Goal: Communication & Community: Connect with others

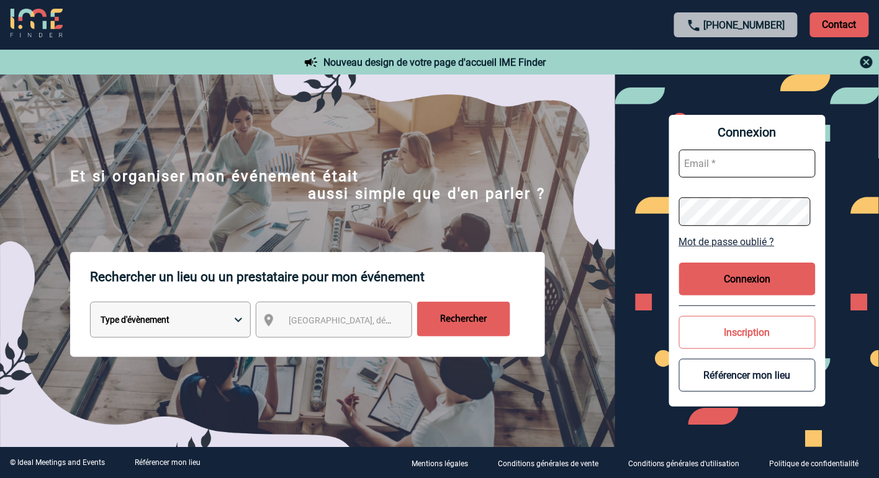
type input "vkalb@ime-groupe.com"
click at [739, 283] on button "Connexion" at bounding box center [747, 279] width 137 height 33
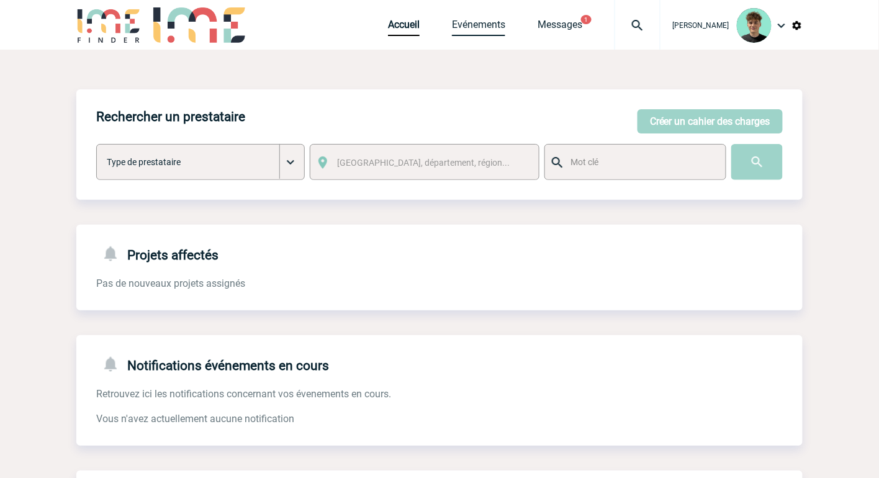
click at [492, 24] on link "Evénements" at bounding box center [478, 27] width 53 height 17
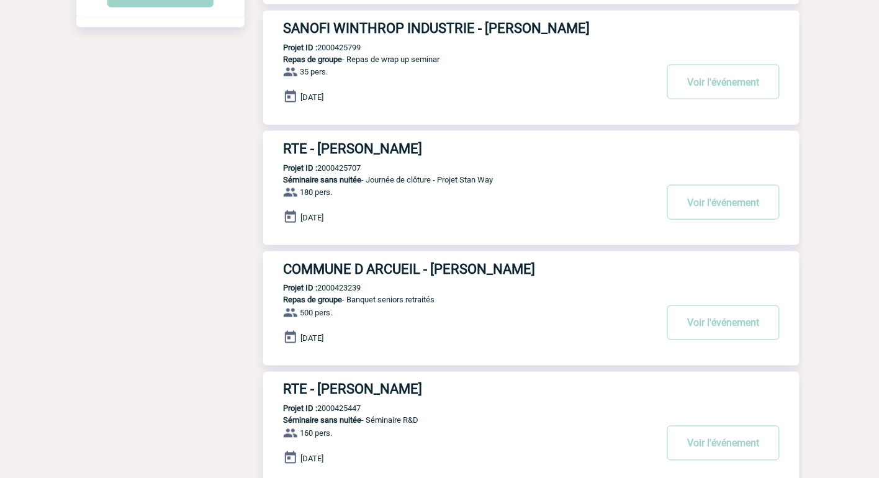
scroll to position [345, 0]
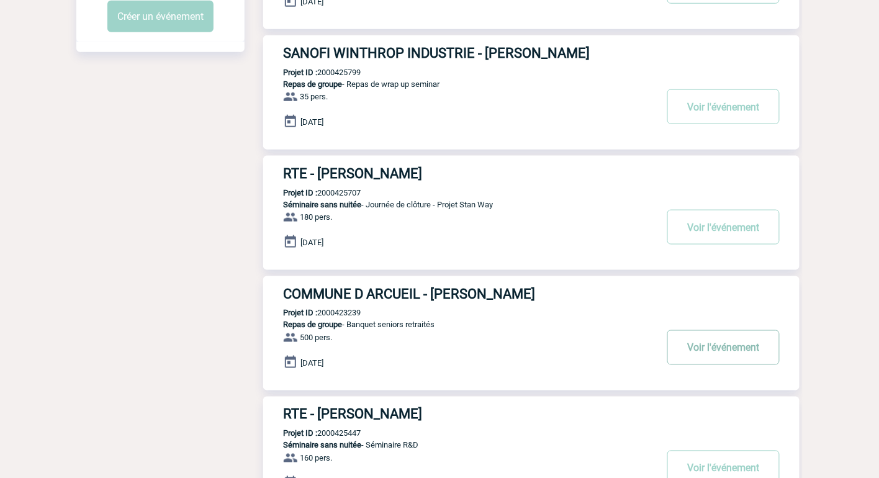
click at [702, 355] on button "Voir l'événement" at bounding box center [724, 347] width 112 height 35
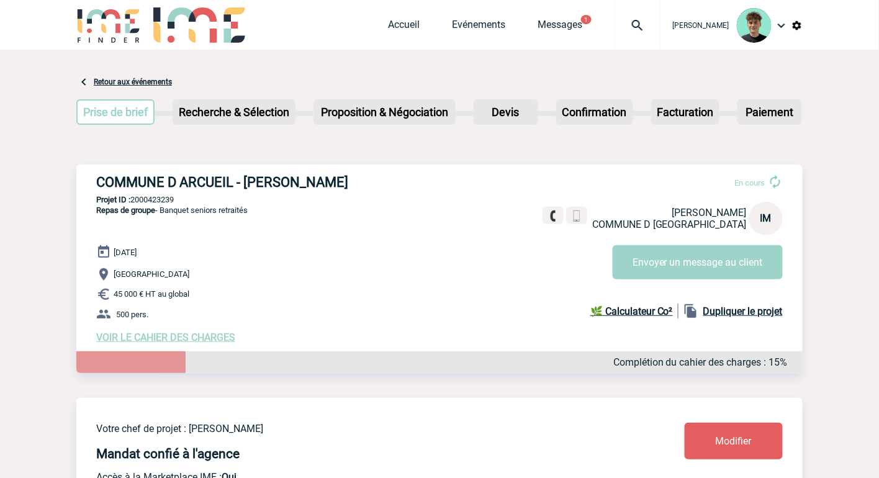
click at [158, 200] on p "Projet ID : 2000423239" at bounding box center [439, 199] width 727 height 9
click at [160, 197] on p "Projet ID : 2000423239" at bounding box center [439, 199] width 727 height 9
click at [248, 191] on div "COMMUNE D ARCUEIL - Iris MARTINS En cours Iris MARTINS COMMUNE D ARCUEIL IM Env…" at bounding box center [439, 259] width 727 height 189
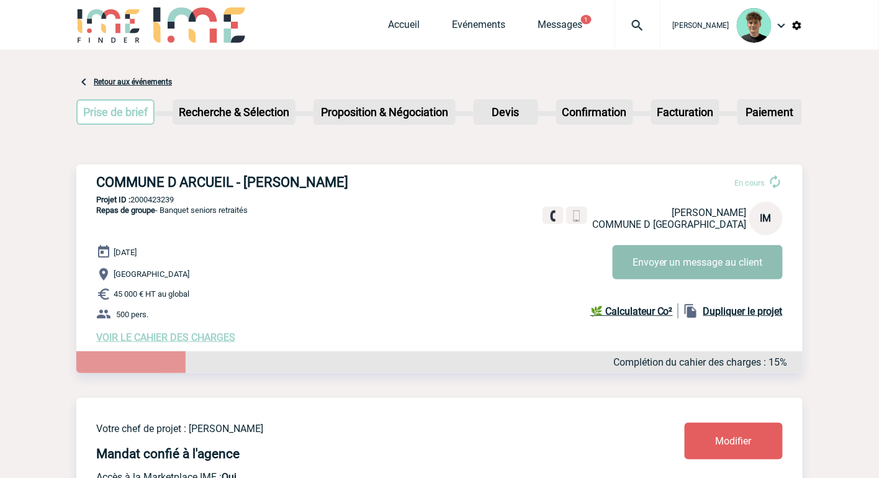
click at [665, 261] on button "Envoyer un message au client" at bounding box center [698, 262] width 170 height 34
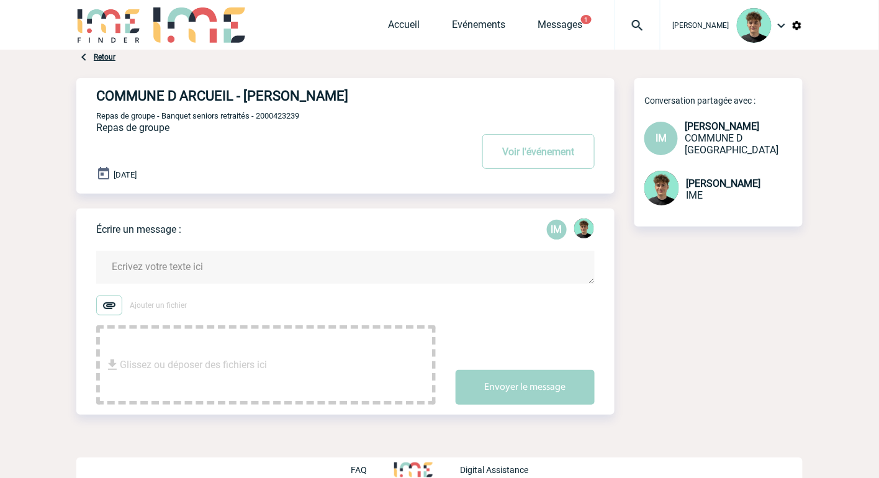
click at [679, 25] on div "[PERSON_NAME]" at bounding box center [732, 25] width 142 height 50
click at [660, 25] on img at bounding box center [637, 25] width 45 height 15
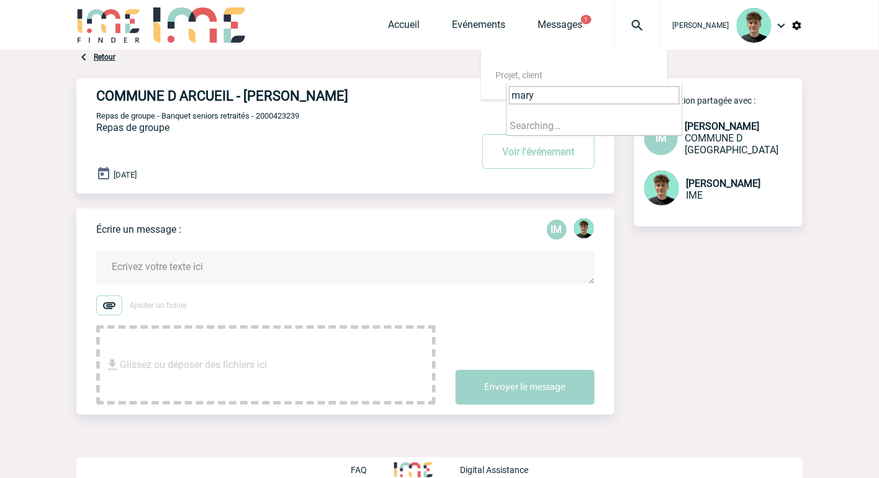
type input "marys"
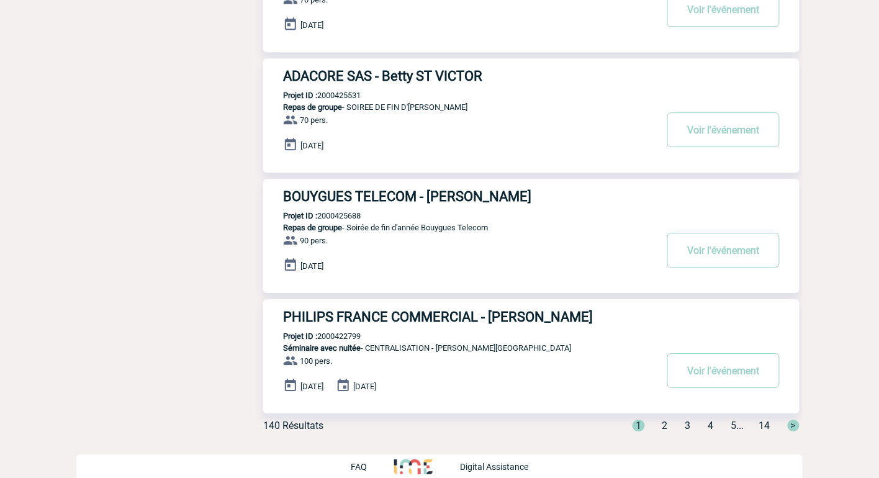
scroll to position [937, 0]
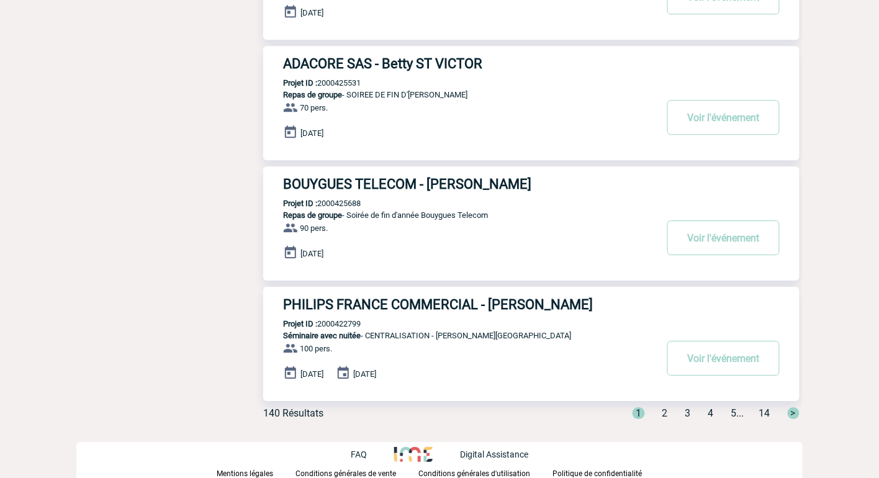
click at [663, 415] on span "2" at bounding box center [666, 413] width 6 height 12
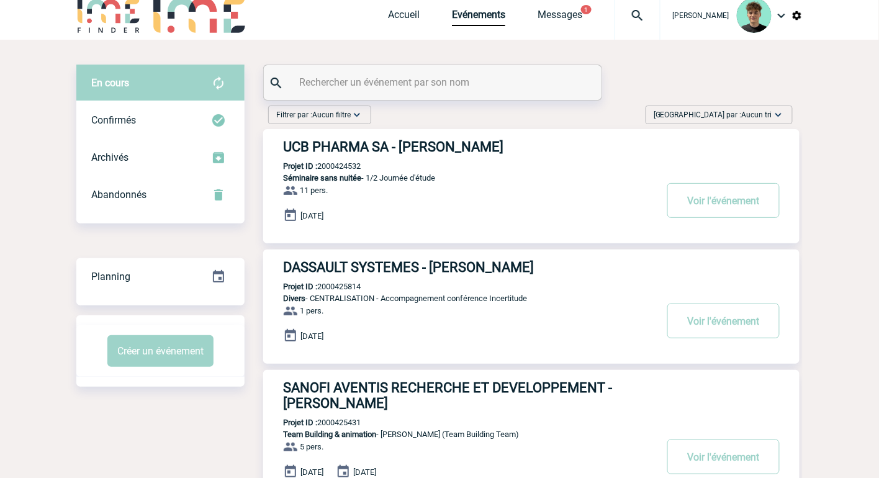
scroll to position [0, 0]
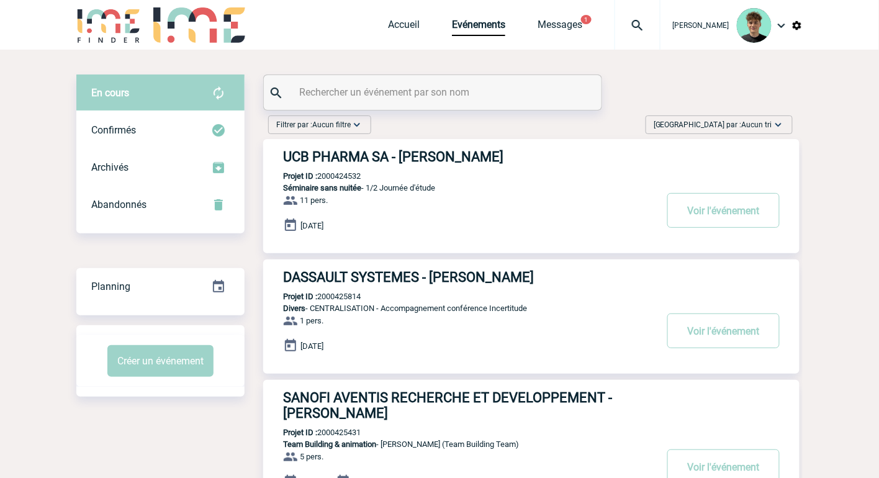
click at [648, 27] on img at bounding box center [637, 25] width 45 height 15
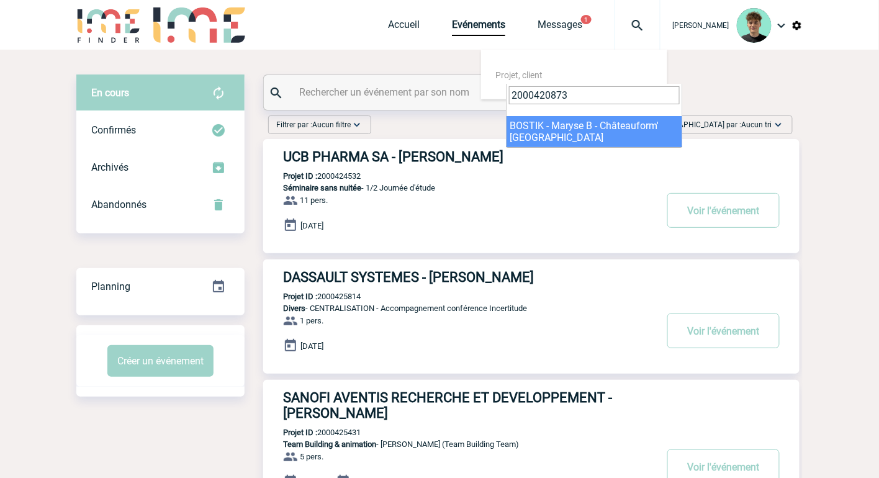
type input "2000420873"
select select "20374"
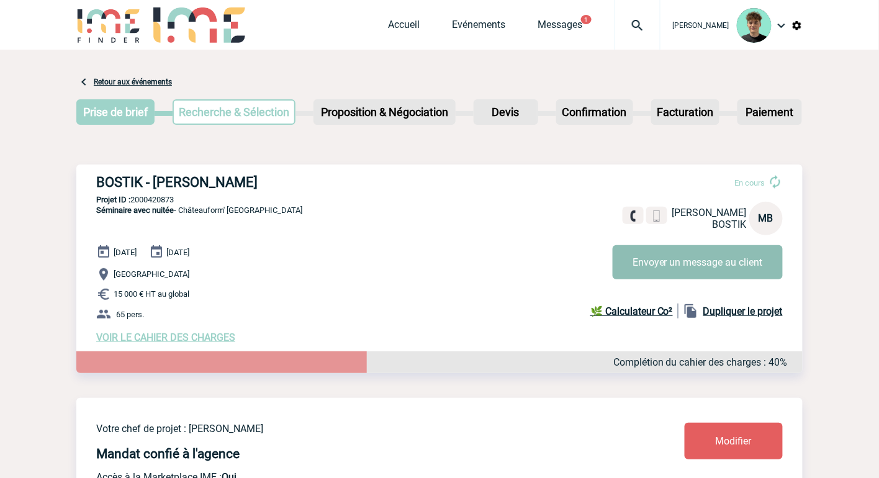
click at [718, 245] on button "Envoyer un message au client" at bounding box center [698, 262] width 170 height 34
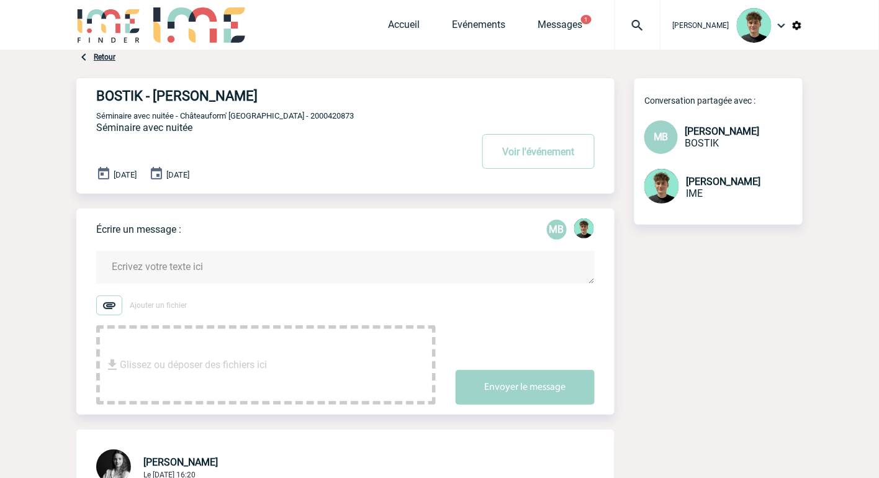
click at [101, 57] on link "Retour" at bounding box center [105, 57] width 22 height 9
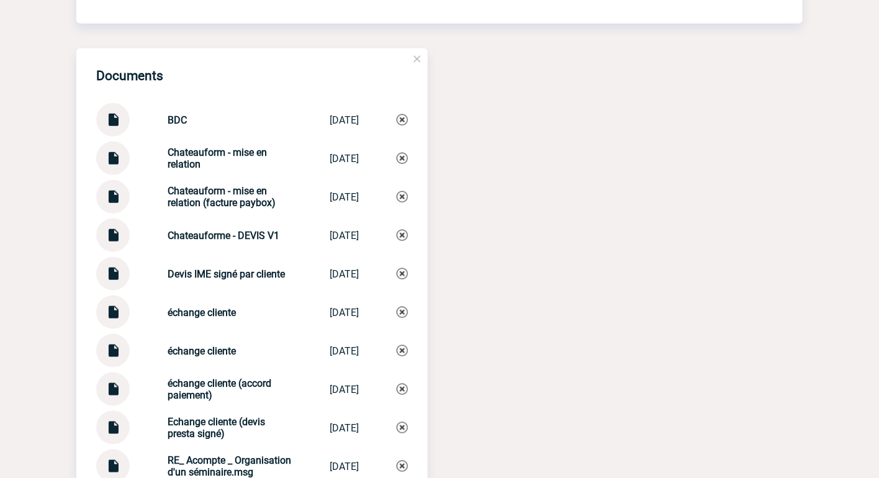
scroll to position [1495, 0]
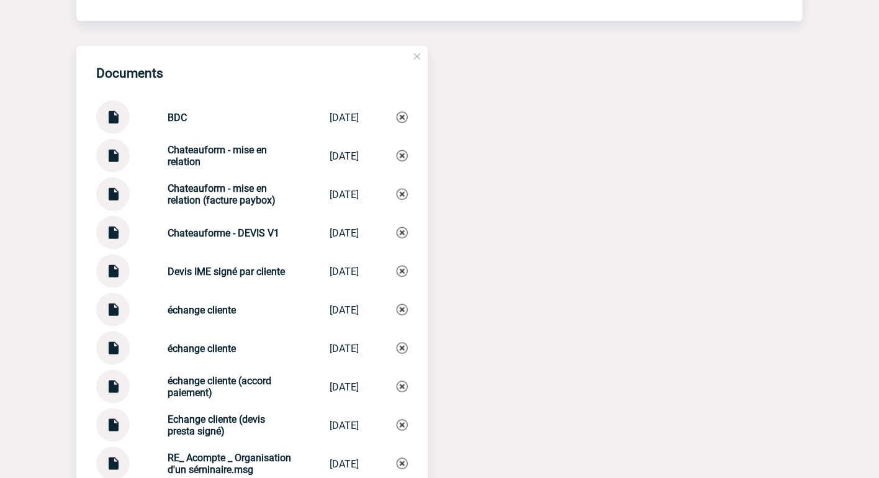
click at [107, 163] on img at bounding box center [113, 151] width 16 height 24
